Goal: Browse casually

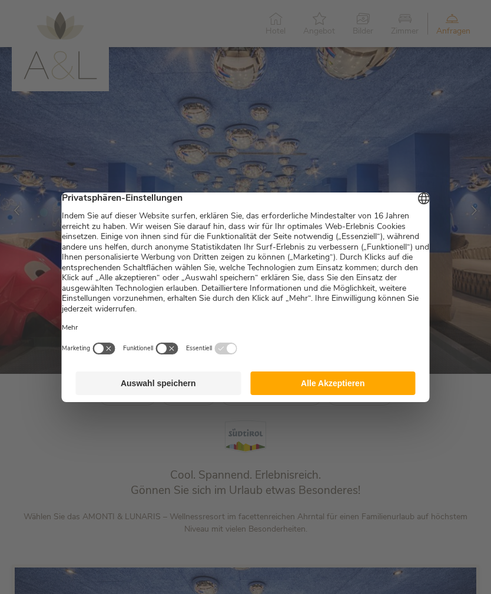
click at [360, 379] on button "Alle Akzeptieren" at bounding box center [333, 384] width 166 height 24
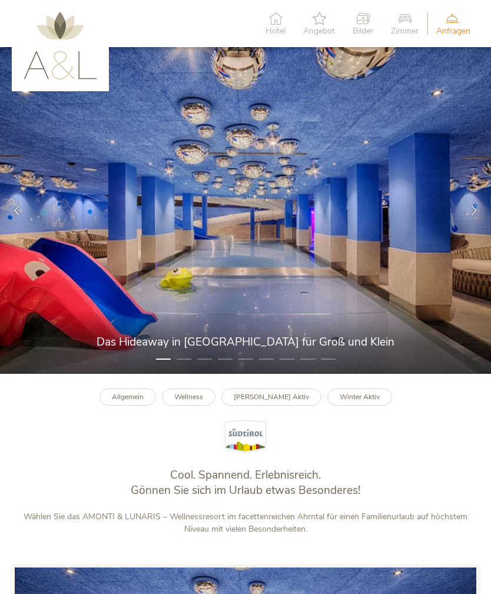
click at [471, 216] on icon at bounding box center [475, 211] width 10 height 10
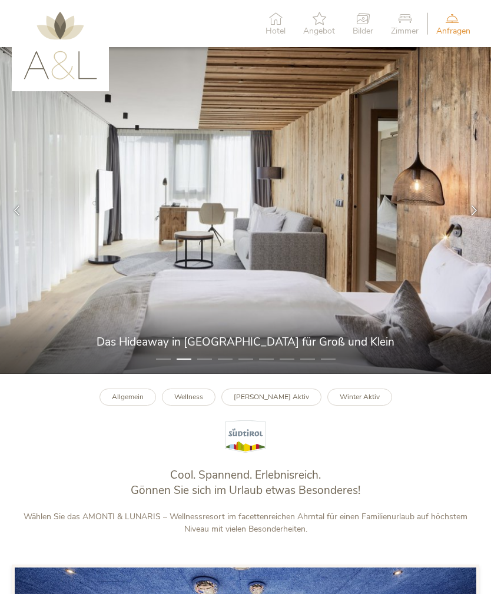
click at [468, 227] on div at bounding box center [475, 211] width 34 height 34
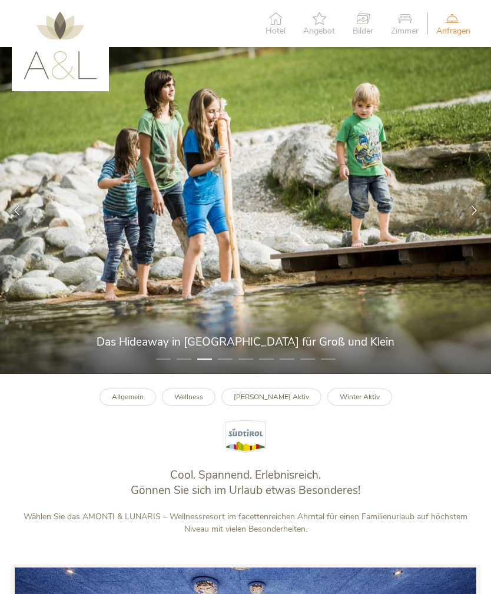
click at [474, 226] on div at bounding box center [475, 211] width 34 height 34
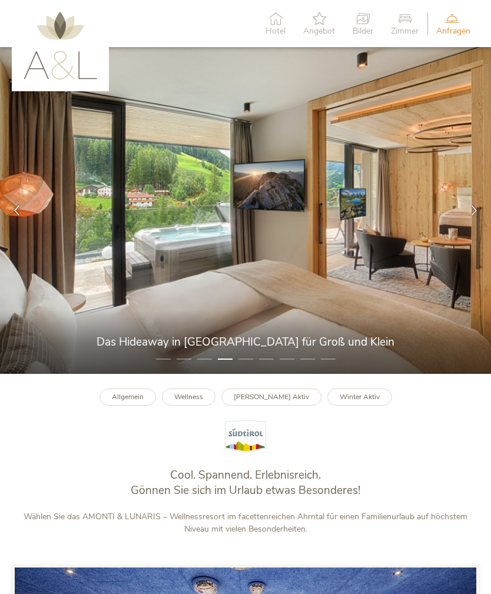
click at [471, 227] on div at bounding box center [475, 211] width 34 height 34
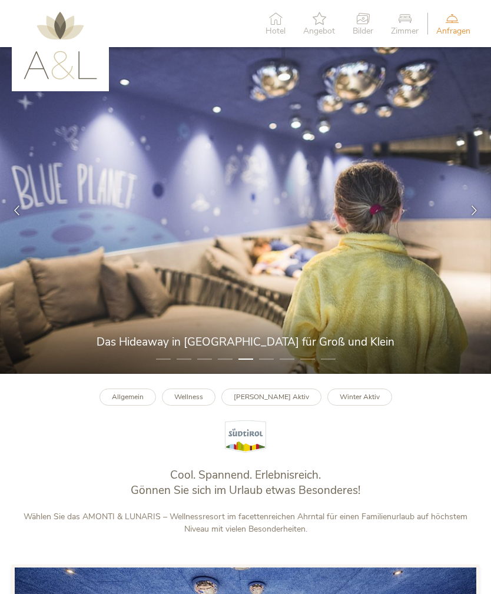
click at [476, 227] on div at bounding box center [475, 211] width 34 height 34
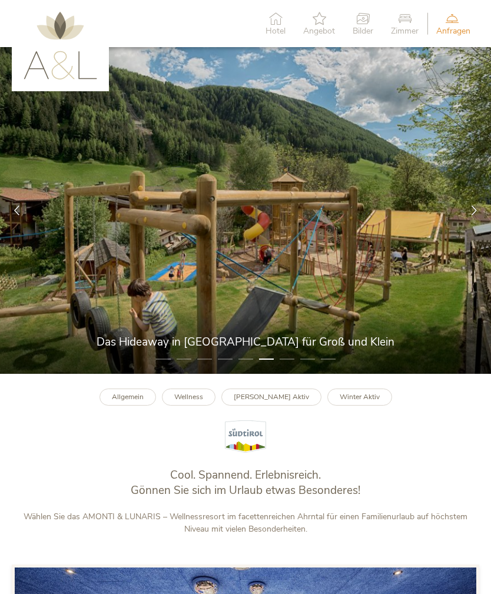
click at [475, 227] on div at bounding box center [475, 211] width 34 height 34
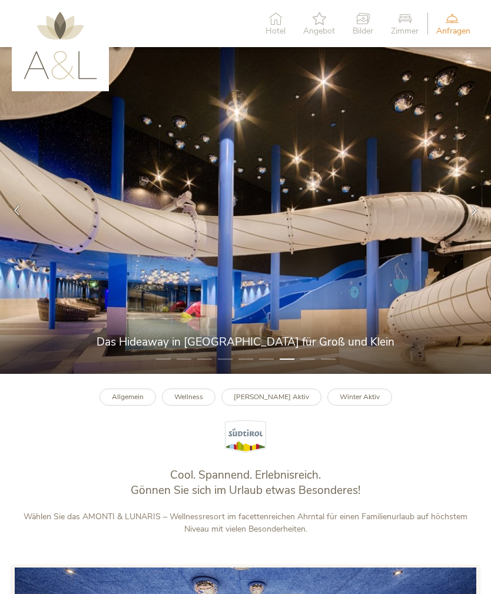
click at [461, 227] on div at bounding box center [475, 211] width 34 height 34
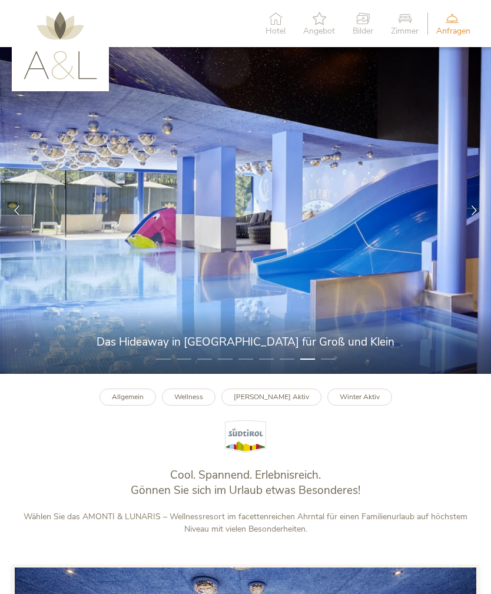
click at [462, 227] on div at bounding box center [475, 211] width 34 height 34
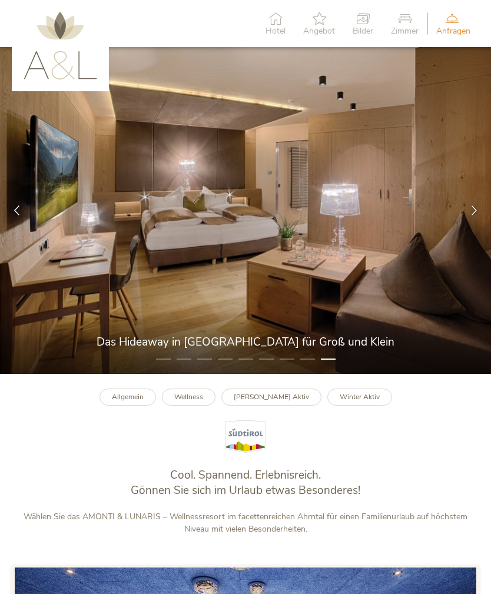
click at [470, 226] on div at bounding box center [475, 211] width 34 height 34
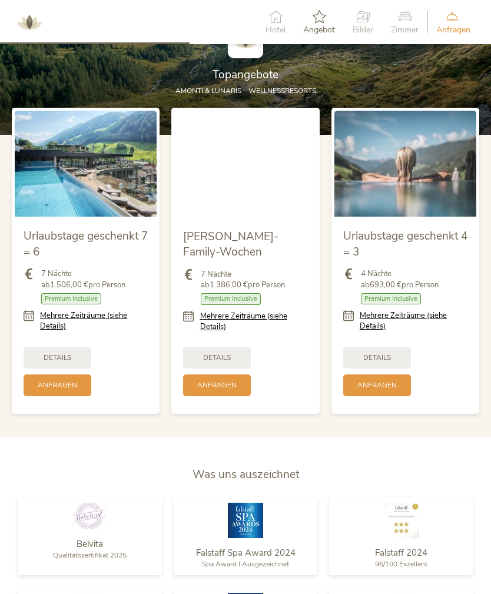
scroll to position [1088, 0]
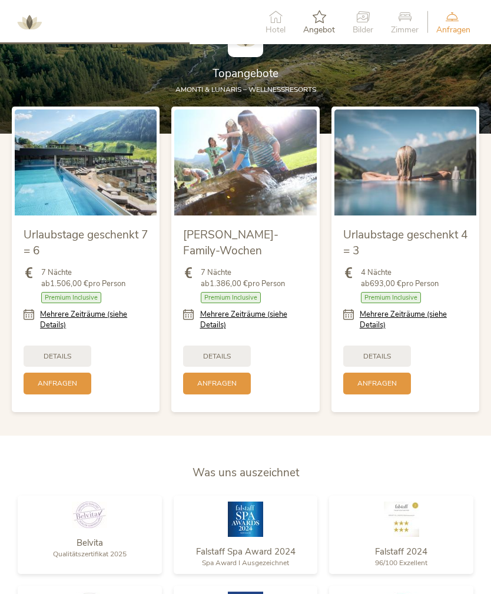
click at [58, 259] on span "Urlaubstage geschenkt 7 = 6" at bounding box center [86, 242] width 124 height 31
click at [71, 303] on span "Premium Inclusive" at bounding box center [71, 297] width 60 height 11
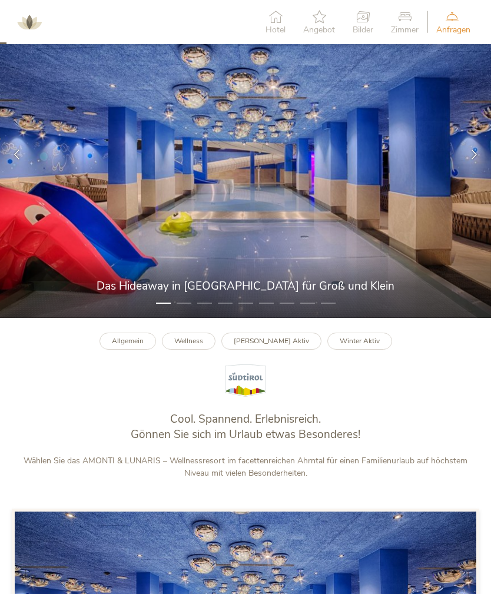
scroll to position [0, 0]
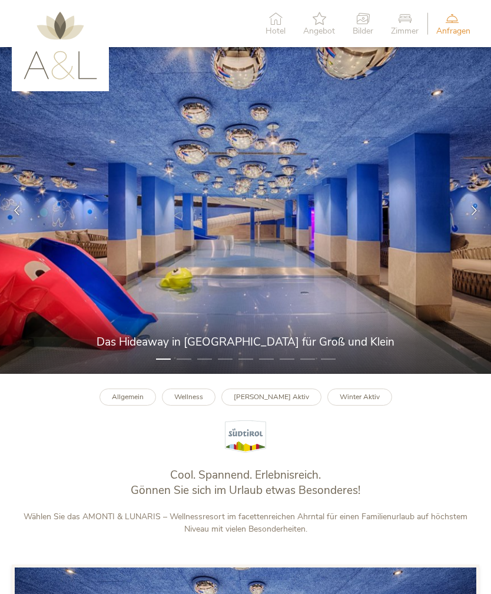
click at [275, 27] on span "Hotel" at bounding box center [276, 31] width 20 height 8
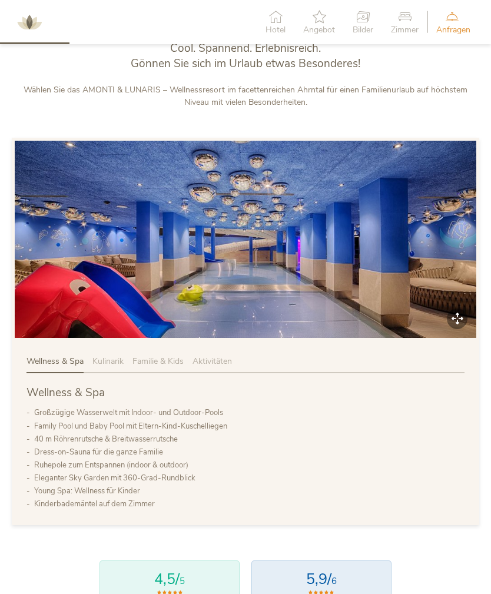
scroll to position [429, 0]
